Goal: Information Seeking & Learning: Understand process/instructions

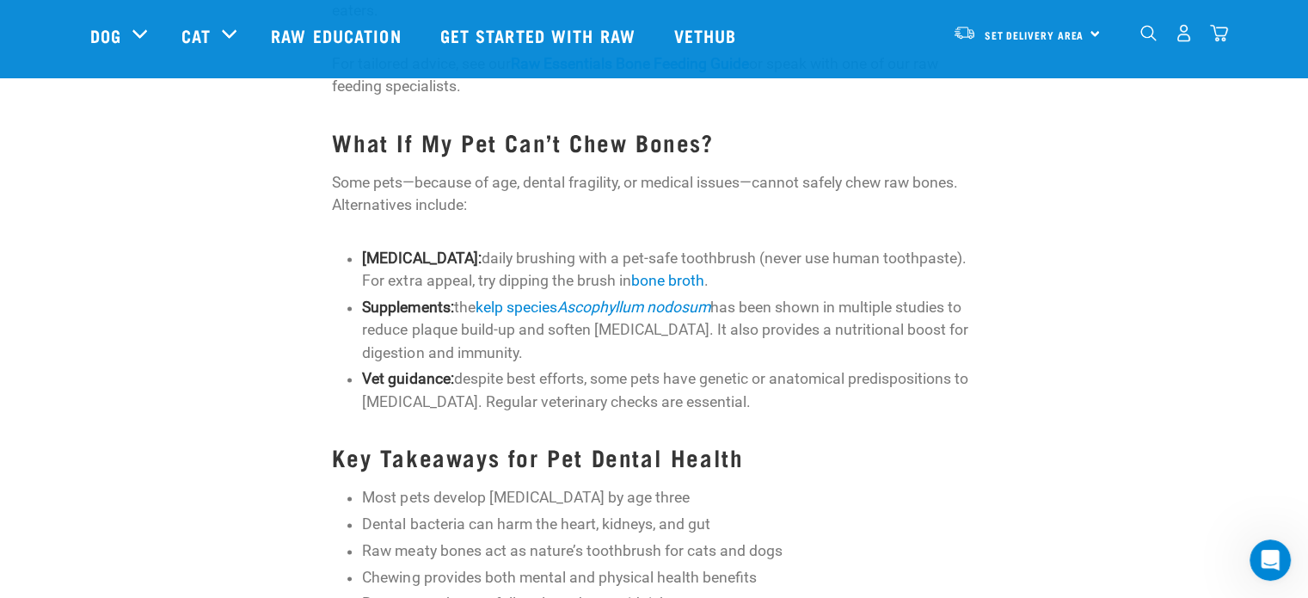
scroll to position [2236, 0]
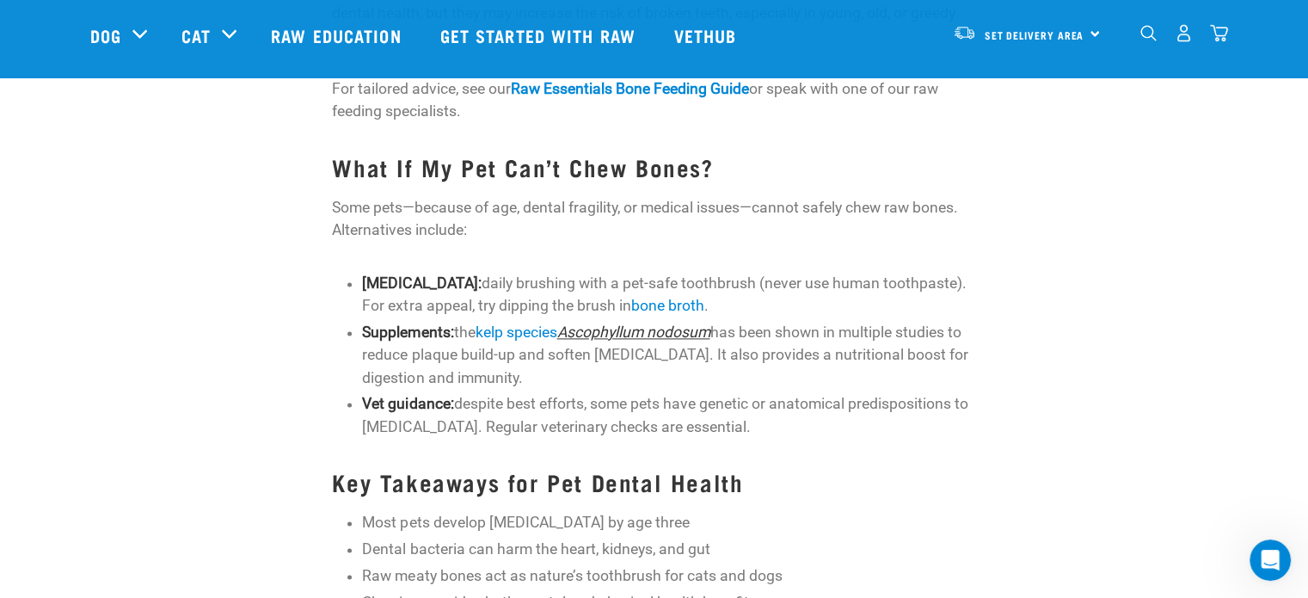
click at [667, 323] on link "Ascophyllum nodosum" at bounding box center [632, 331] width 153 height 17
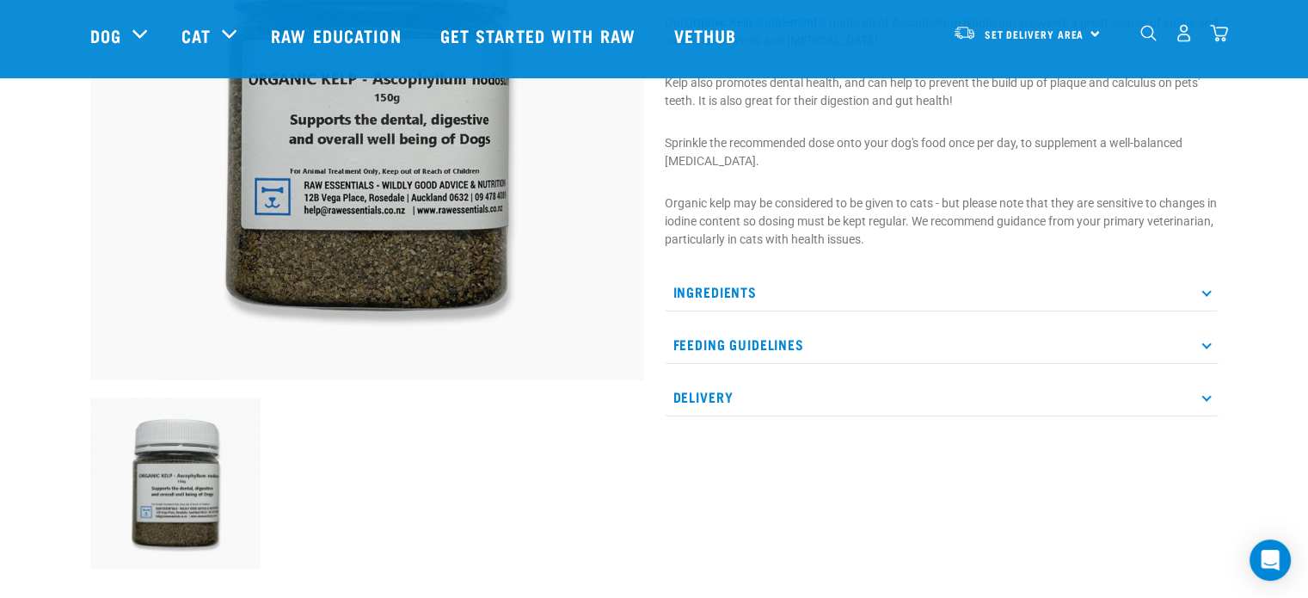
scroll to position [258, 0]
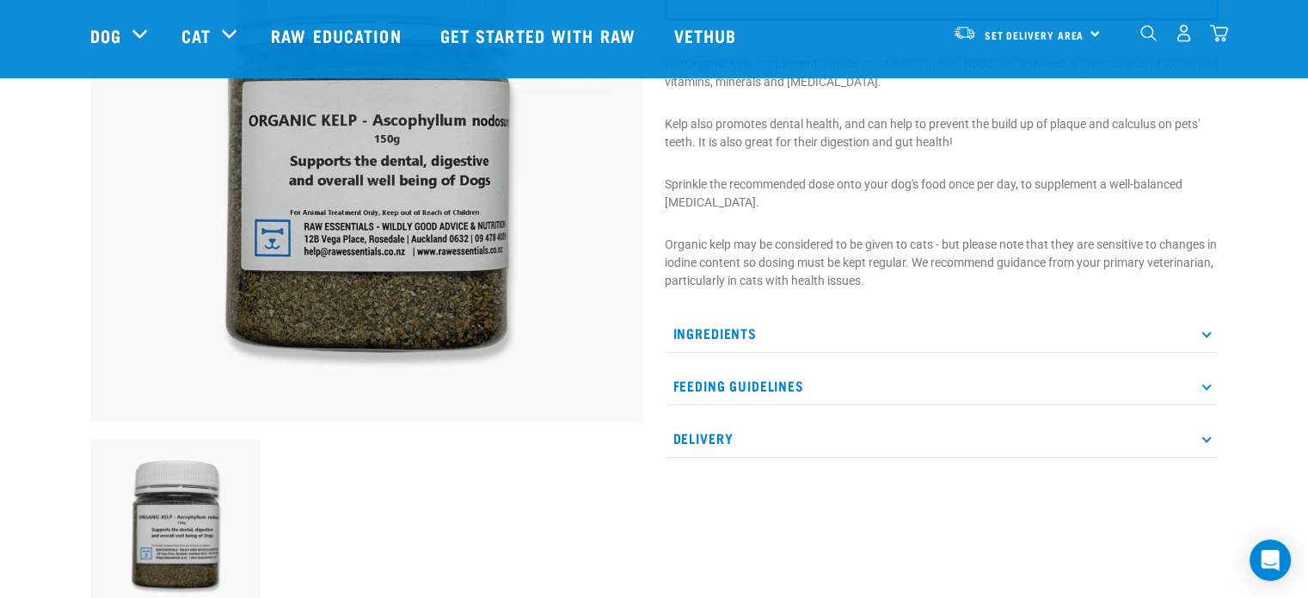
click at [1209, 387] on p "Feeding Guidelines" at bounding box center [942, 385] width 554 height 39
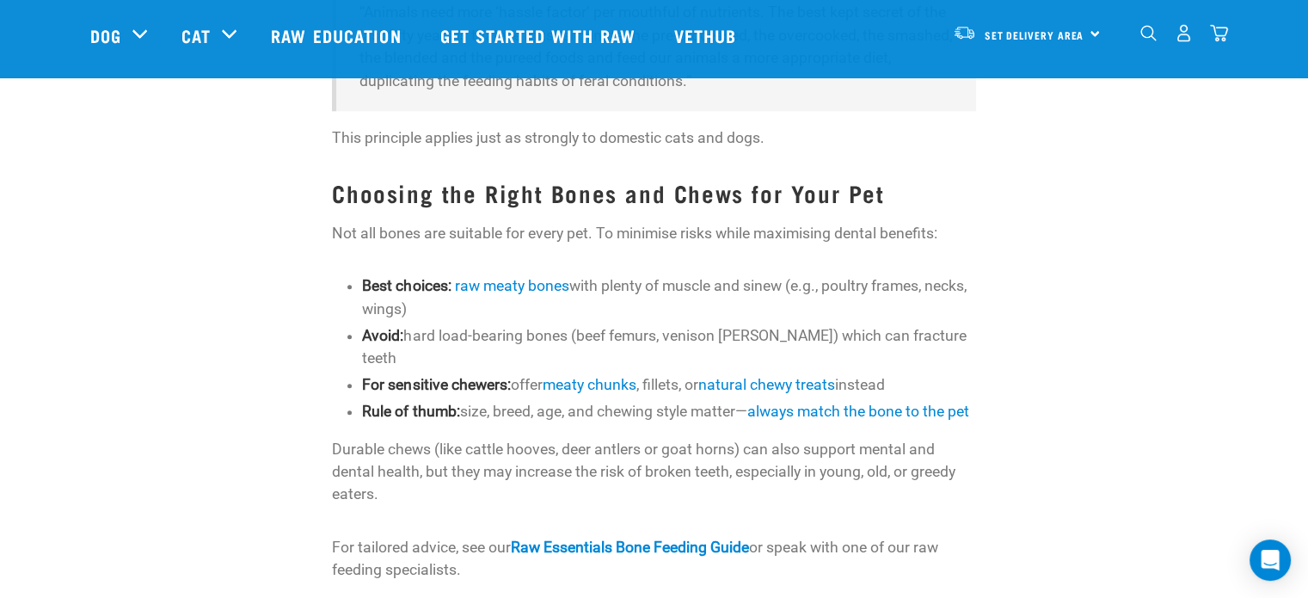
scroll to position [1806, 0]
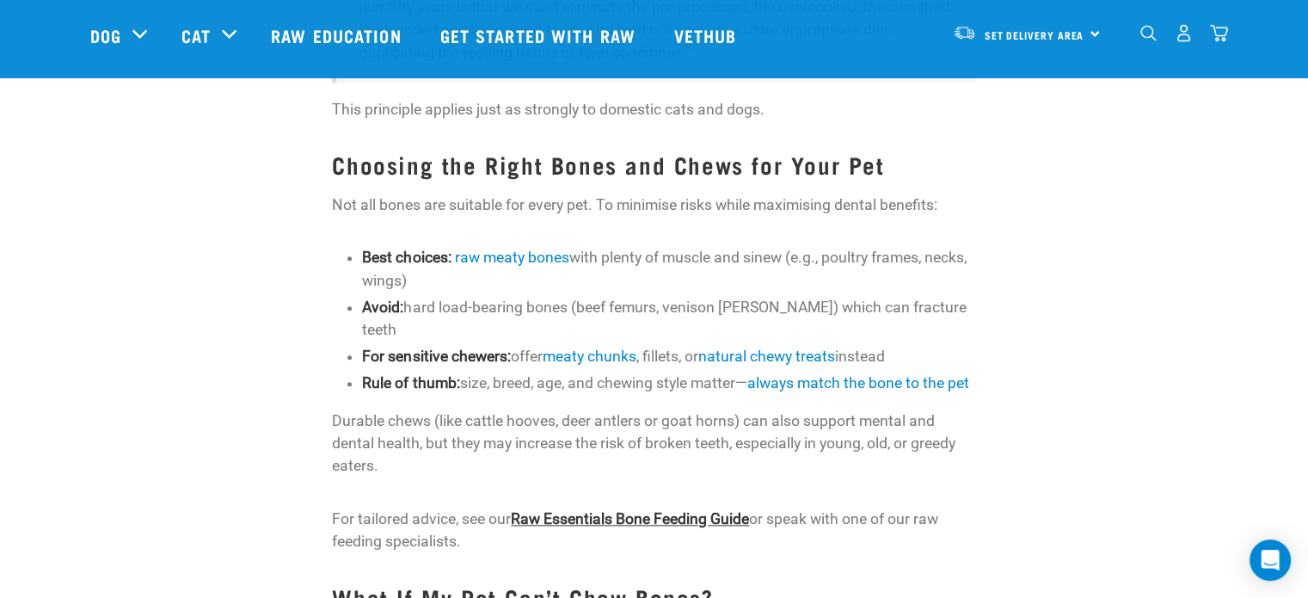
click at [671, 510] on link "Raw Essentials Bone Feeding Guide" at bounding box center [630, 518] width 238 height 17
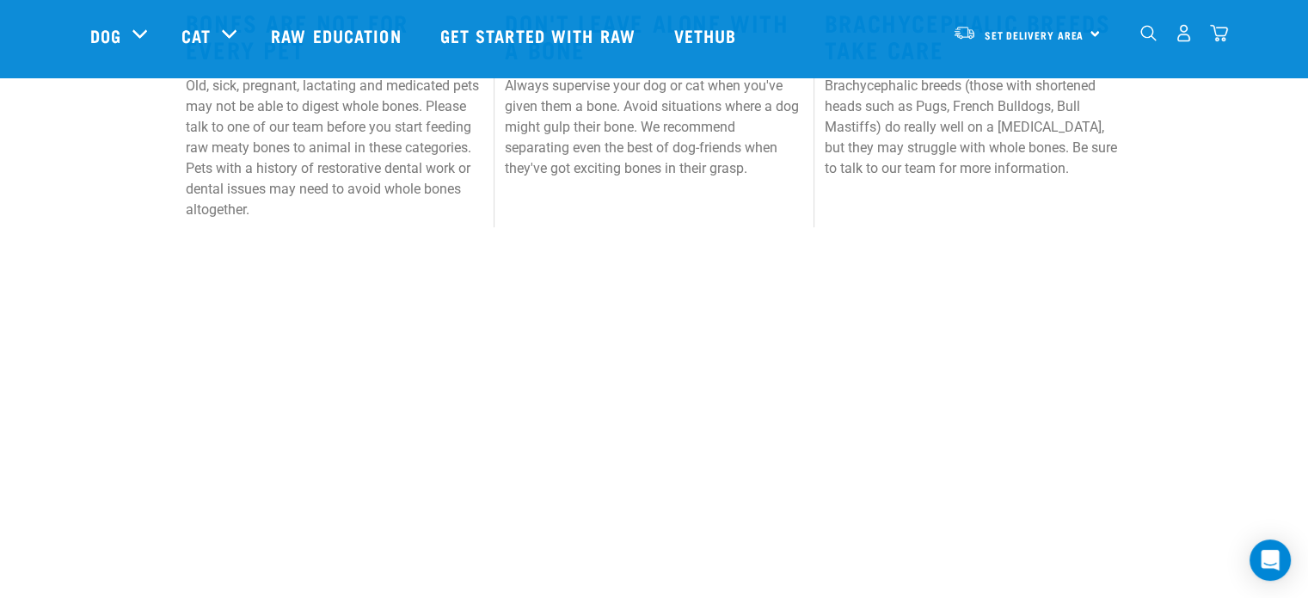
scroll to position [1376, 0]
